Goal: Task Accomplishment & Management: Use online tool/utility

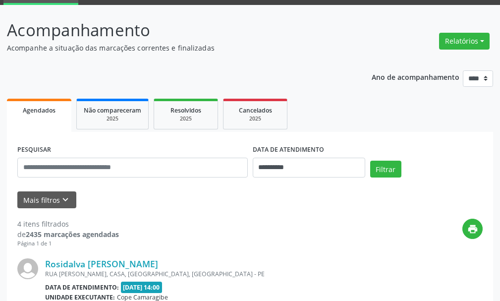
scroll to position [99, 0]
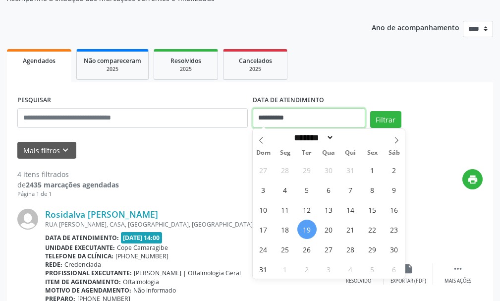
click at [272, 125] on input "**********" at bounding box center [309, 118] width 112 height 20
click at [327, 233] on span "20" at bounding box center [328, 229] width 19 height 19
type input "**********"
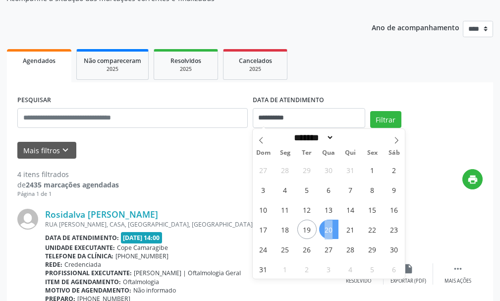
click at [327, 233] on span "20" at bounding box center [328, 229] width 19 height 19
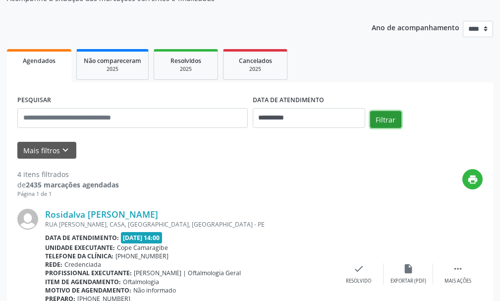
click at [380, 126] on button "Filtrar" at bounding box center [385, 119] width 31 height 17
drag, startPoint x: 14, startPoint y: 171, endPoint x: 21, endPoint y: 174, distance: 8.0
click at [21, 174] on div "**********" at bounding box center [250, 296] width 486 height 429
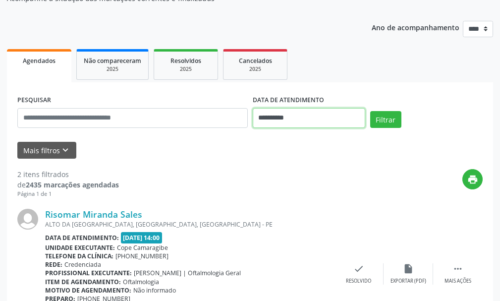
click at [271, 121] on input "**********" at bounding box center [309, 118] width 112 height 20
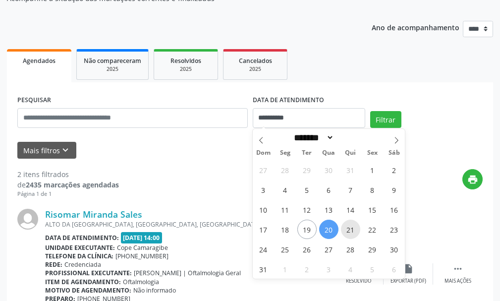
click at [353, 228] on span "21" at bounding box center [350, 229] width 19 height 19
type input "**********"
click at [353, 228] on span "21" at bounding box center [350, 229] width 19 height 19
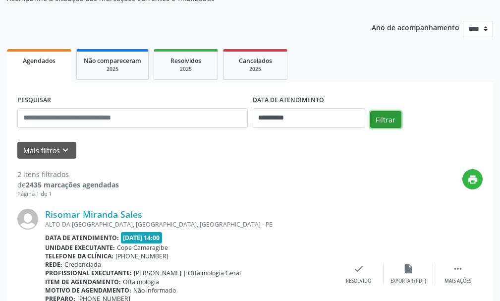
click at [391, 123] on button "Filtrar" at bounding box center [385, 119] width 31 height 17
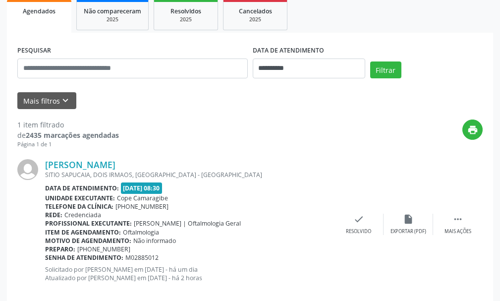
scroll to position [165, 0]
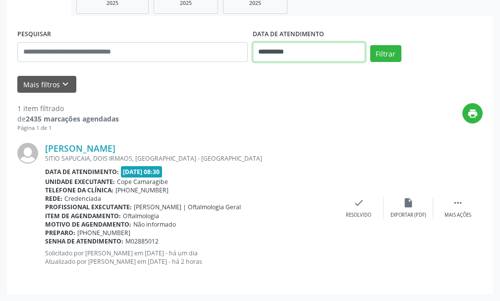
click at [298, 45] on input "**********" at bounding box center [309, 52] width 112 height 20
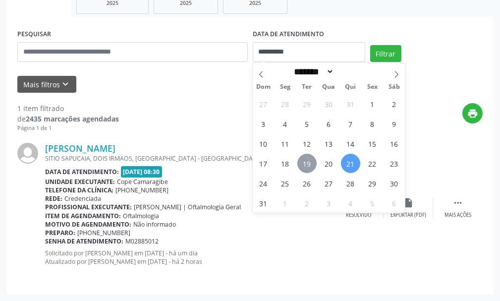
click at [312, 164] on span "19" at bounding box center [306, 163] width 19 height 19
type input "**********"
click at [312, 164] on span "19" at bounding box center [306, 163] width 19 height 19
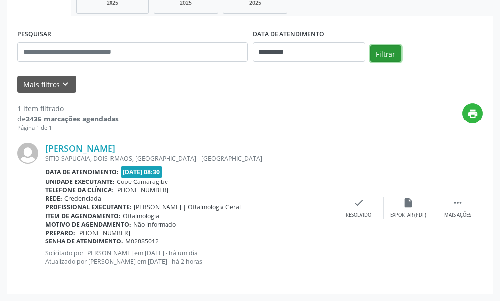
click at [382, 52] on button "Filtrar" at bounding box center [385, 53] width 31 height 17
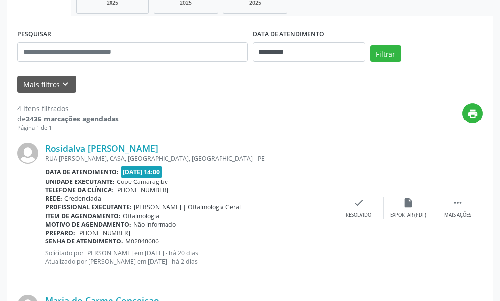
scroll to position [264, 0]
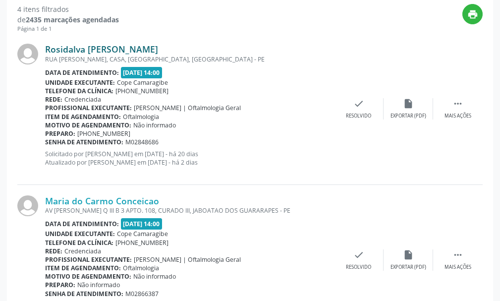
click at [78, 49] on link "Rosidalva [PERSON_NAME]" at bounding box center [101, 49] width 113 height 11
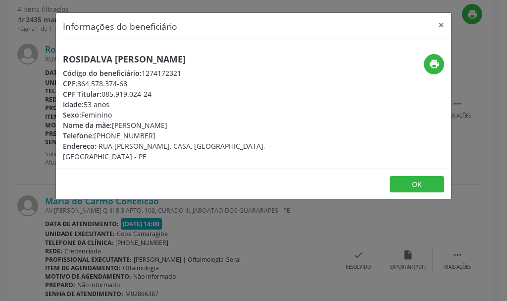
click at [268, 218] on div "Informações do beneficiário × Rosidalva [PERSON_NAME] Código do beneficiário: 1…" at bounding box center [253, 150] width 507 height 301
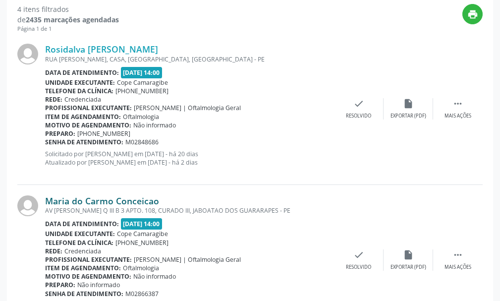
click at [131, 200] on link "Maria do Carmo Conceicao" at bounding box center [102, 200] width 114 height 11
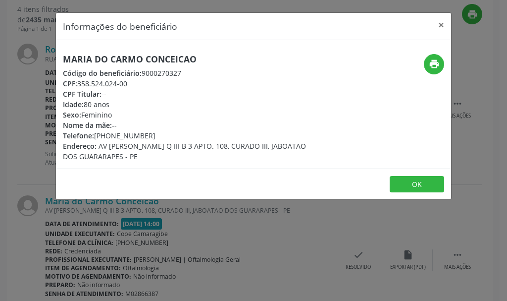
click at [243, 255] on div "Informações do beneficiário × Maria do Carmo Conceicao Código do beneficiário: …" at bounding box center [253, 150] width 507 height 301
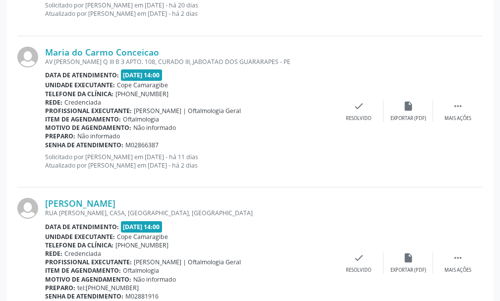
scroll to position [413, 0]
click at [115, 199] on link "[PERSON_NAME]" at bounding box center [80, 203] width 70 height 11
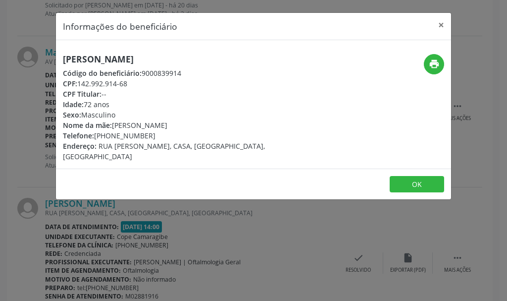
click at [233, 247] on div "Informações do beneficiário × [PERSON_NAME] Código do beneficiário: 9000839914 …" at bounding box center [253, 150] width 507 height 301
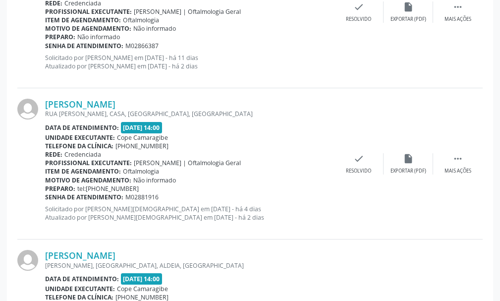
scroll to position [611, 0]
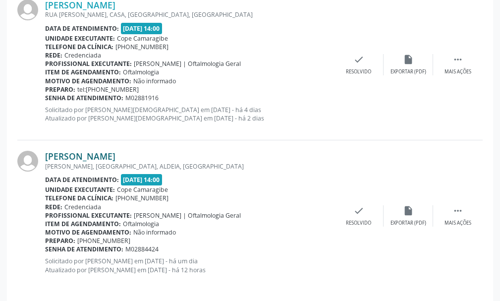
click at [103, 161] on link "[PERSON_NAME]" at bounding box center [80, 156] width 70 height 11
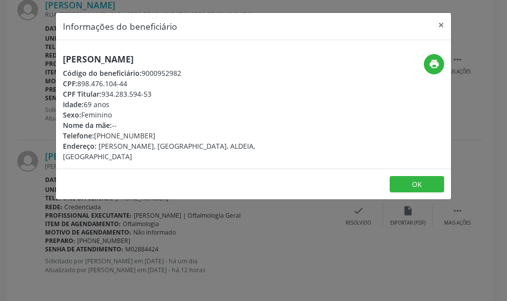
click at [223, 243] on div "Informações do beneficiário × [PERSON_NAME] Código do beneficiário: 9000952982 …" at bounding box center [253, 150] width 507 height 301
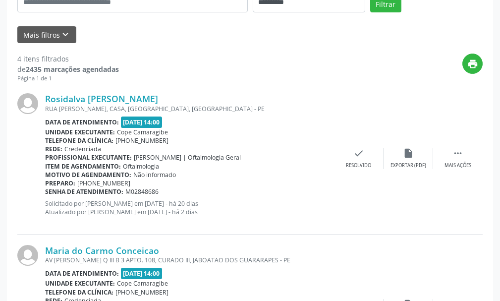
scroll to position [0, 0]
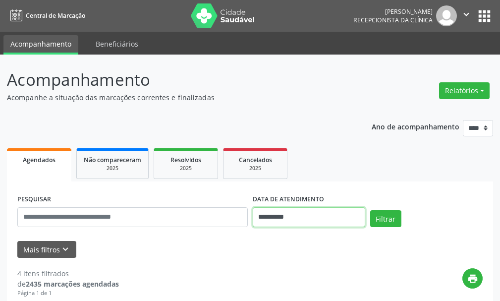
click at [274, 222] on input "**********" at bounding box center [309, 217] width 112 height 20
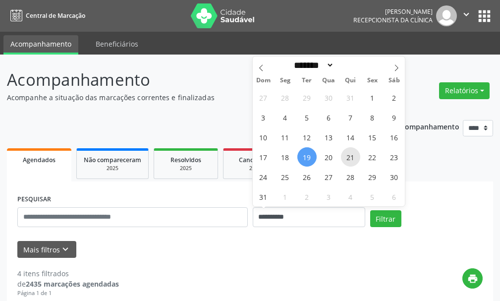
click at [349, 158] on span "21" at bounding box center [350, 156] width 19 height 19
type input "**********"
click at [349, 158] on span "21" at bounding box center [350, 156] width 19 height 19
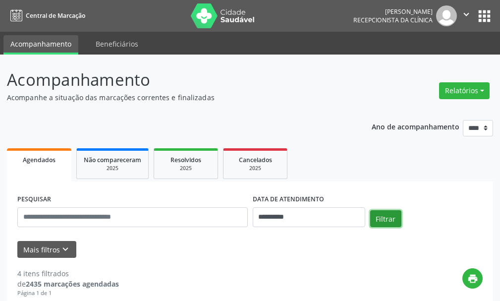
click at [372, 220] on button "Filtrar" at bounding box center [385, 218] width 31 height 17
click at [278, 215] on input "**********" at bounding box center [309, 217] width 112 height 20
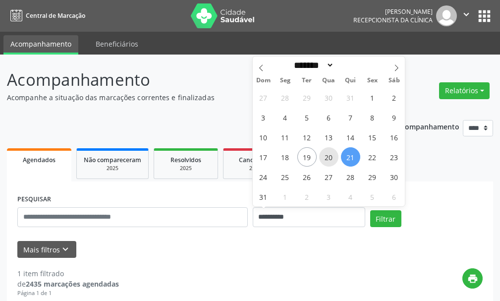
click at [329, 158] on span "20" at bounding box center [328, 156] width 19 height 19
type input "**********"
click at [329, 158] on span "20" at bounding box center [328, 156] width 19 height 19
select select "*"
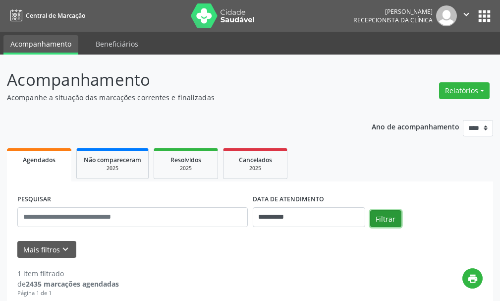
click at [386, 223] on button "Filtrar" at bounding box center [385, 218] width 31 height 17
click at [310, 222] on input "**********" at bounding box center [309, 217] width 112 height 20
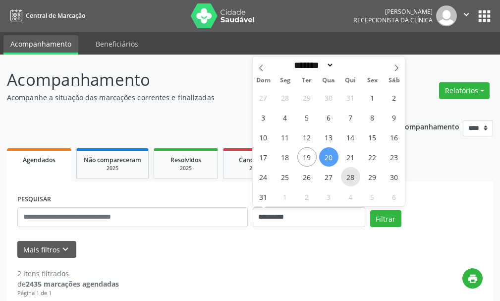
click at [352, 176] on span "28" at bounding box center [350, 176] width 19 height 19
type input "**********"
click at [352, 176] on span "28" at bounding box center [350, 176] width 19 height 19
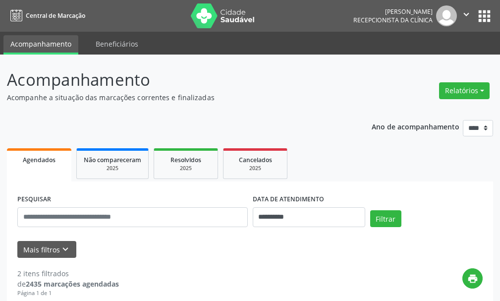
click at [352, 176] on ul "Agendados Não compareceram 2025 Resolvidos 2025 Cancelados 2025" at bounding box center [250, 164] width 486 height 36
click at [380, 221] on button "Filtrar" at bounding box center [385, 218] width 31 height 17
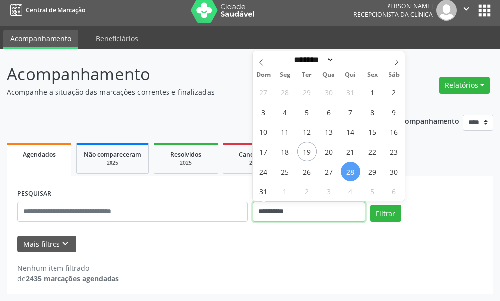
click at [324, 216] on input "**********" at bounding box center [309, 212] width 112 height 20
click at [309, 156] on span "19" at bounding box center [306, 151] width 19 height 19
type input "**********"
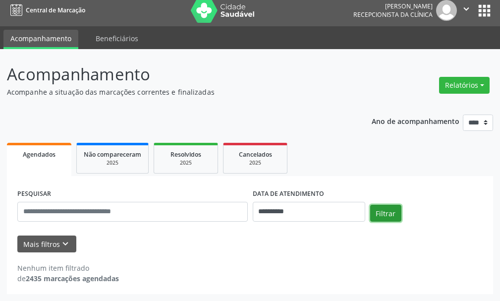
click at [395, 213] on button "Filtrar" at bounding box center [385, 213] width 31 height 17
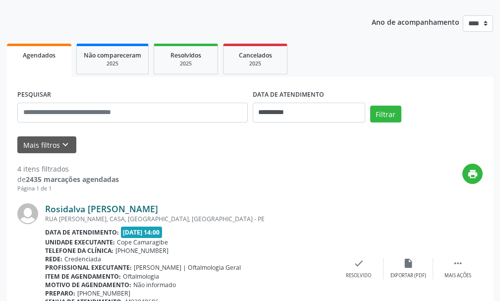
click at [55, 205] on link "Rosidalva [PERSON_NAME]" at bounding box center [101, 208] width 113 height 11
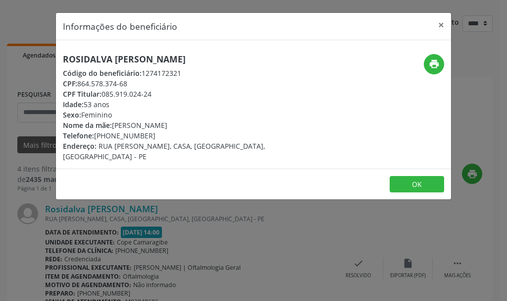
drag, startPoint x: 79, startPoint y: 84, endPoint x: 127, endPoint y: 82, distance: 48.1
click at [127, 82] on div "CPF: 864.578.374-68" at bounding box center [188, 83] width 250 height 10
copy div "864.578.374-68"
drag, startPoint x: 103, startPoint y: 94, endPoint x: 153, endPoint y: 94, distance: 50.5
click at [153, 94] on div "CPF Titular: 085.919.024-24" at bounding box center [188, 94] width 250 height 10
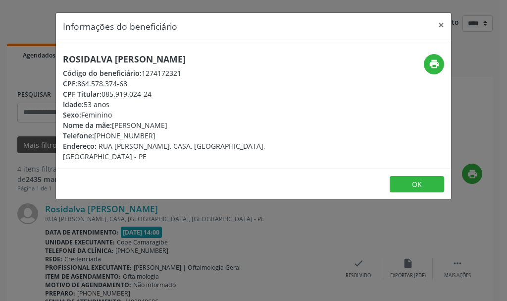
copy div "085.919.024-24"
drag, startPoint x: 272, startPoint y: 299, endPoint x: 307, endPoint y: 251, distance: 59.2
click at [272, 299] on div "Informações do beneficiário × Rosidalva [PERSON_NAME] Código do beneficiário: 1…" at bounding box center [253, 150] width 507 height 301
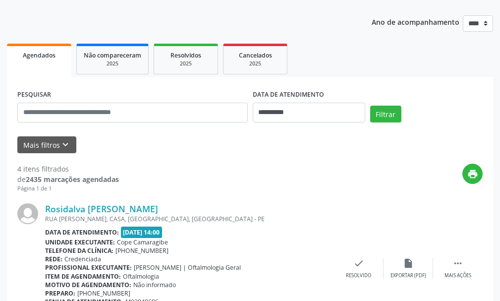
click at [307, 251] on div "Telefone da clínica: [PHONE_NUMBER]" at bounding box center [189, 250] width 289 height 8
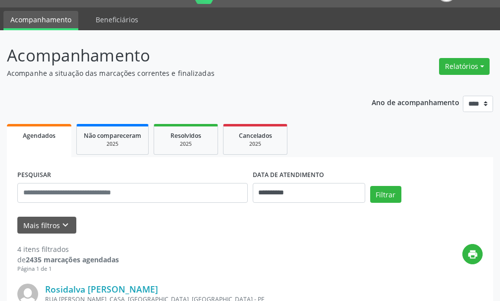
scroll to position [173, 0]
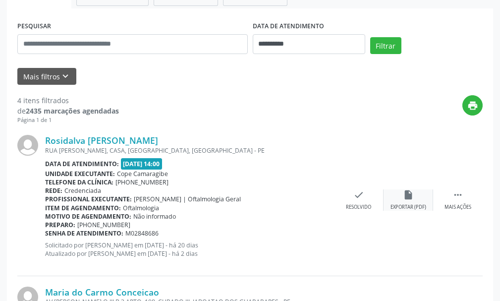
click at [403, 206] on div "Exportar (PDF)" at bounding box center [408, 207] width 36 height 7
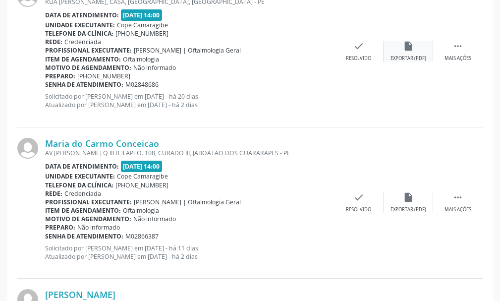
scroll to position [371, 0]
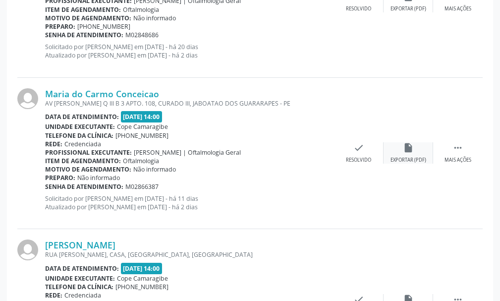
click at [409, 158] on div "Exportar (PDF)" at bounding box center [408, 160] width 36 height 7
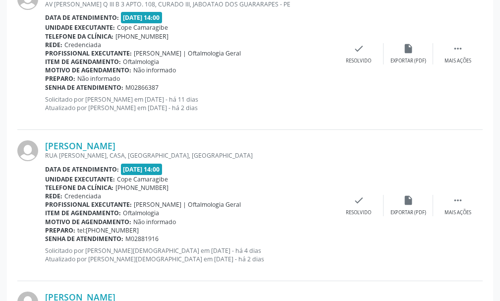
scroll to position [520, 0]
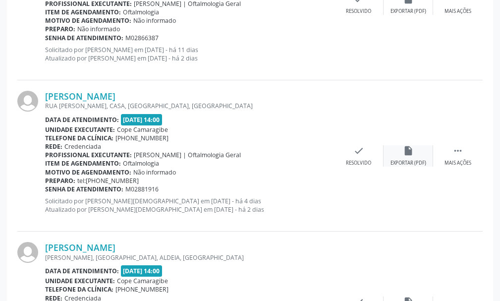
click at [408, 150] on icon "insert_drive_file" at bounding box center [408, 150] width 11 height 11
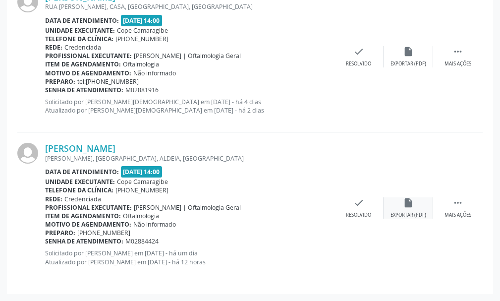
click at [424, 206] on div "insert_drive_file Exportar (PDF)" at bounding box center [409, 207] width 50 height 21
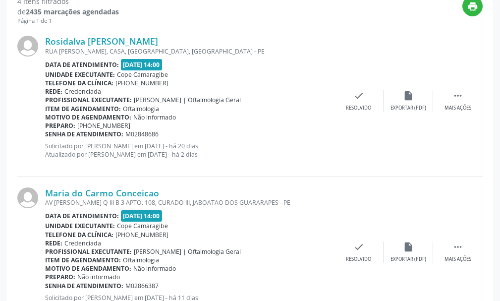
scroll to position [24, 0]
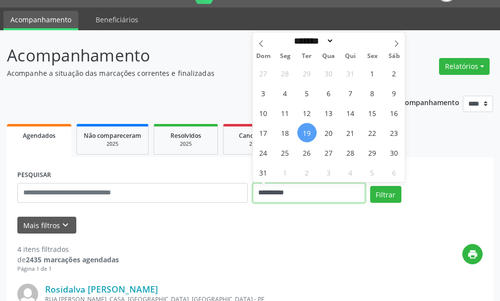
click at [323, 185] on input "**********" at bounding box center [309, 193] width 112 height 20
click at [350, 133] on span "21" at bounding box center [350, 132] width 19 height 19
type input "**********"
click at [350, 133] on span "21" at bounding box center [350, 132] width 19 height 19
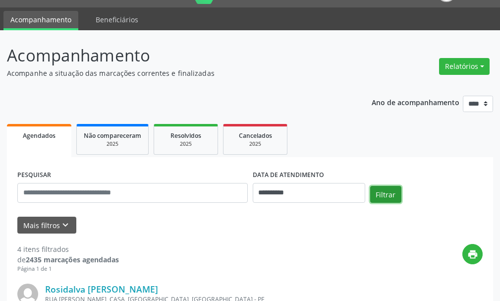
click at [378, 196] on button "Filtrar" at bounding box center [385, 194] width 31 height 17
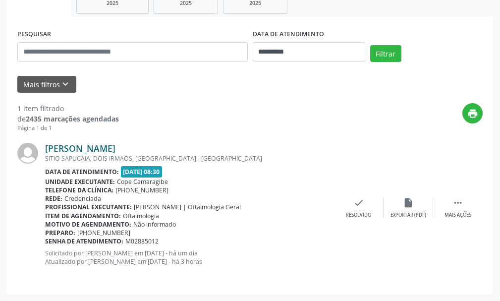
click at [67, 150] on link "[PERSON_NAME]" at bounding box center [80, 148] width 70 height 11
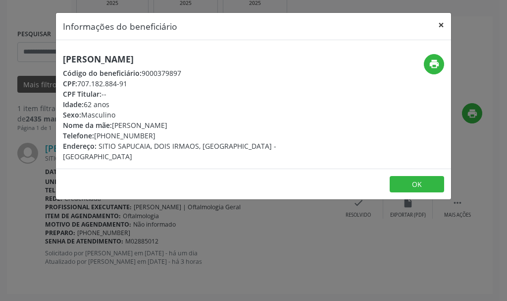
click at [444, 28] on button "×" at bounding box center [442, 25] width 20 height 24
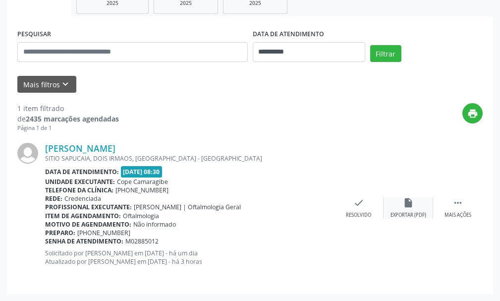
click at [398, 210] on div "insert_drive_file Exportar (PDF)" at bounding box center [409, 207] width 50 height 21
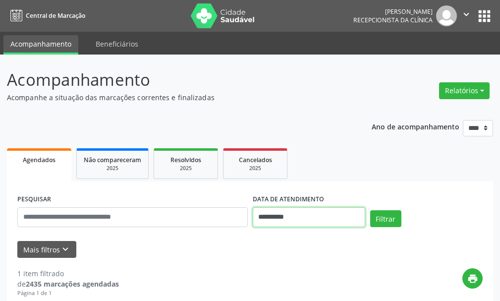
click at [298, 217] on input "**********" at bounding box center [309, 217] width 112 height 20
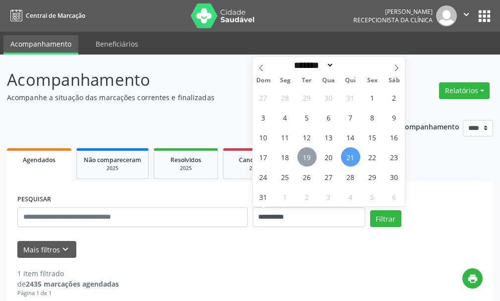
click at [311, 157] on span "19" at bounding box center [306, 156] width 19 height 19
type input "**********"
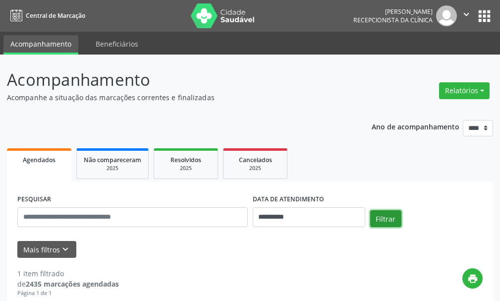
click at [389, 218] on button "Filtrar" at bounding box center [385, 218] width 31 height 17
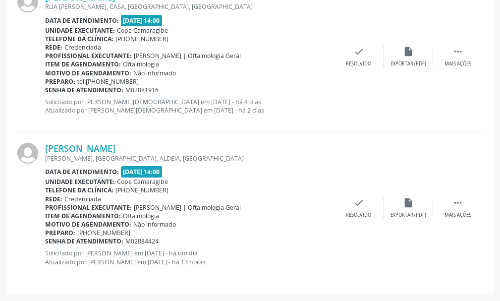
scroll to position [371, 0]
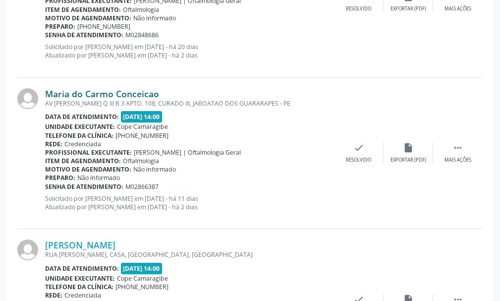
click at [64, 96] on link "Maria do Carmo Conceicao" at bounding box center [102, 93] width 114 height 11
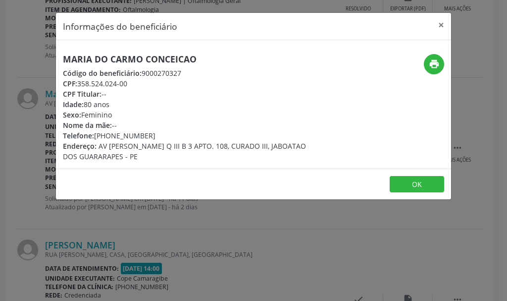
click at [463, 122] on div "Informações do beneficiário × Maria do Carmo Conceicao Código do beneficiário: …" at bounding box center [253, 150] width 507 height 301
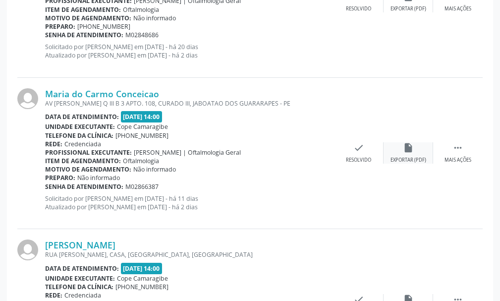
click at [417, 156] on div "insert_drive_file Exportar (PDF)" at bounding box center [409, 152] width 50 height 21
click at [91, 96] on link "Maria do Carmo Conceicao" at bounding box center [102, 93] width 114 height 11
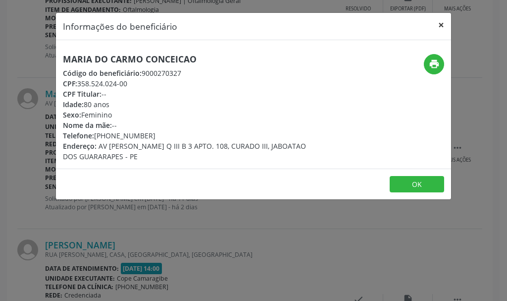
click at [444, 21] on button "×" at bounding box center [442, 25] width 20 height 24
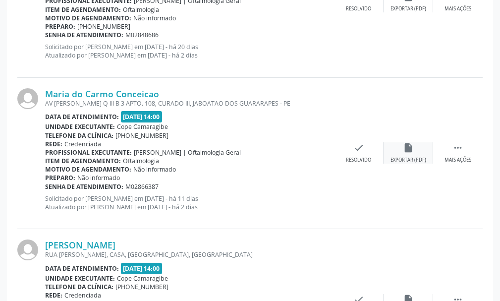
click at [404, 150] on icon "insert_drive_file" at bounding box center [408, 147] width 11 height 11
click at [102, 93] on link "Maria do Carmo Conceicao" at bounding box center [102, 93] width 114 height 11
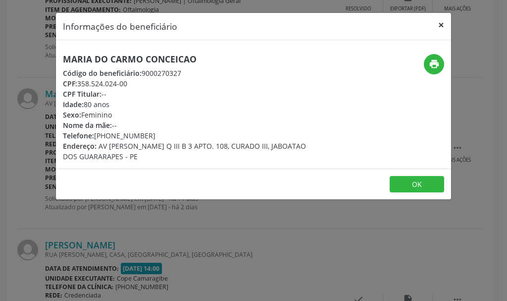
click at [446, 18] on button "×" at bounding box center [442, 25] width 20 height 24
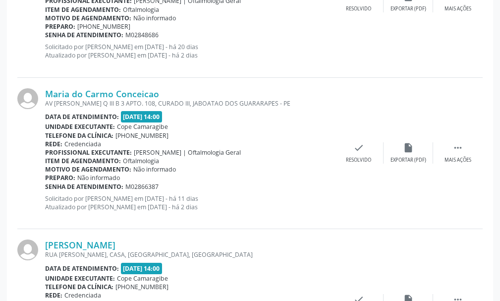
click at [411, 194] on div "Maria do Carmo Conceicao AV [PERSON_NAME] Q III B 3 APTO. 108, CURADO III, JABO…" at bounding box center [249, 153] width 465 height 151
click at [408, 153] on icon "insert_drive_file" at bounding box center [408, 147] width 11 height 11
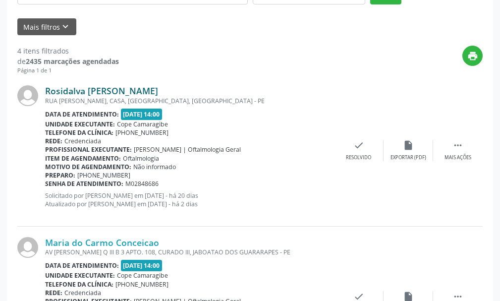
click at [104, 89] on link "Rosidalva [PERSON_NAME]" at bounding box center [101, 90] width 113 height 11
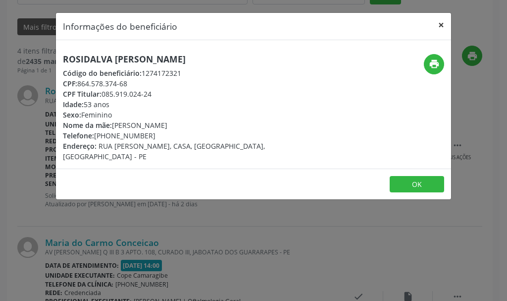
click at [440, 27] on button "×" at bounding box center [442, 25] width 20 height 24
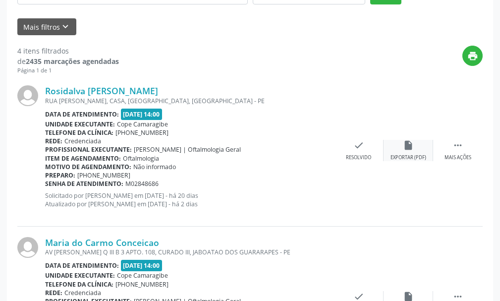
click at [407, 155] on div "Exportar (PDF)" at bounding box center [408, 157] width 36 height 7
